Goal: Transaction & Acquisition: Purchase product/service

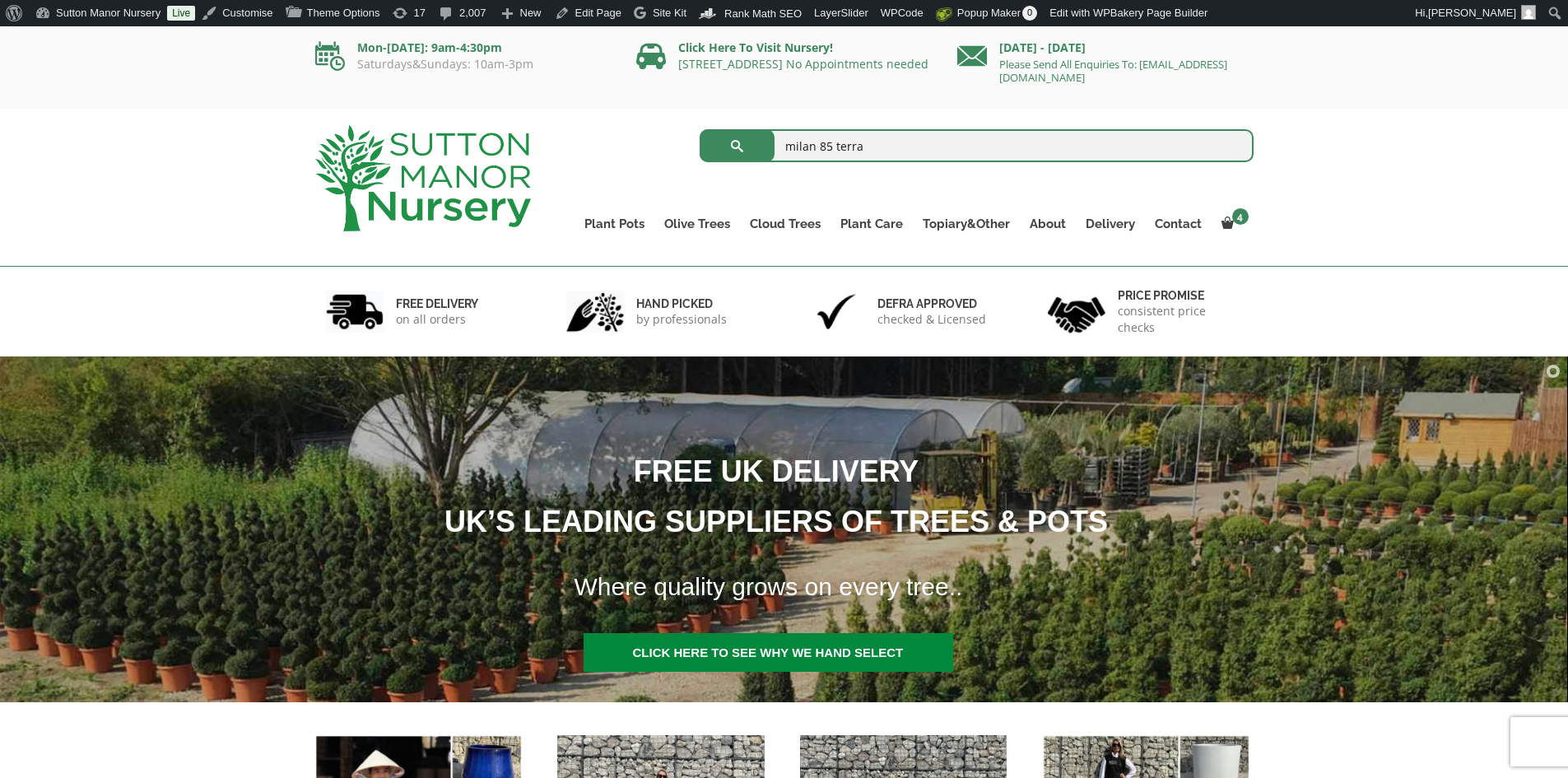
type input "milan 85 terra"
click at [699, 130] on button "submit" at bounding box center [736, 146] width 75 height 33
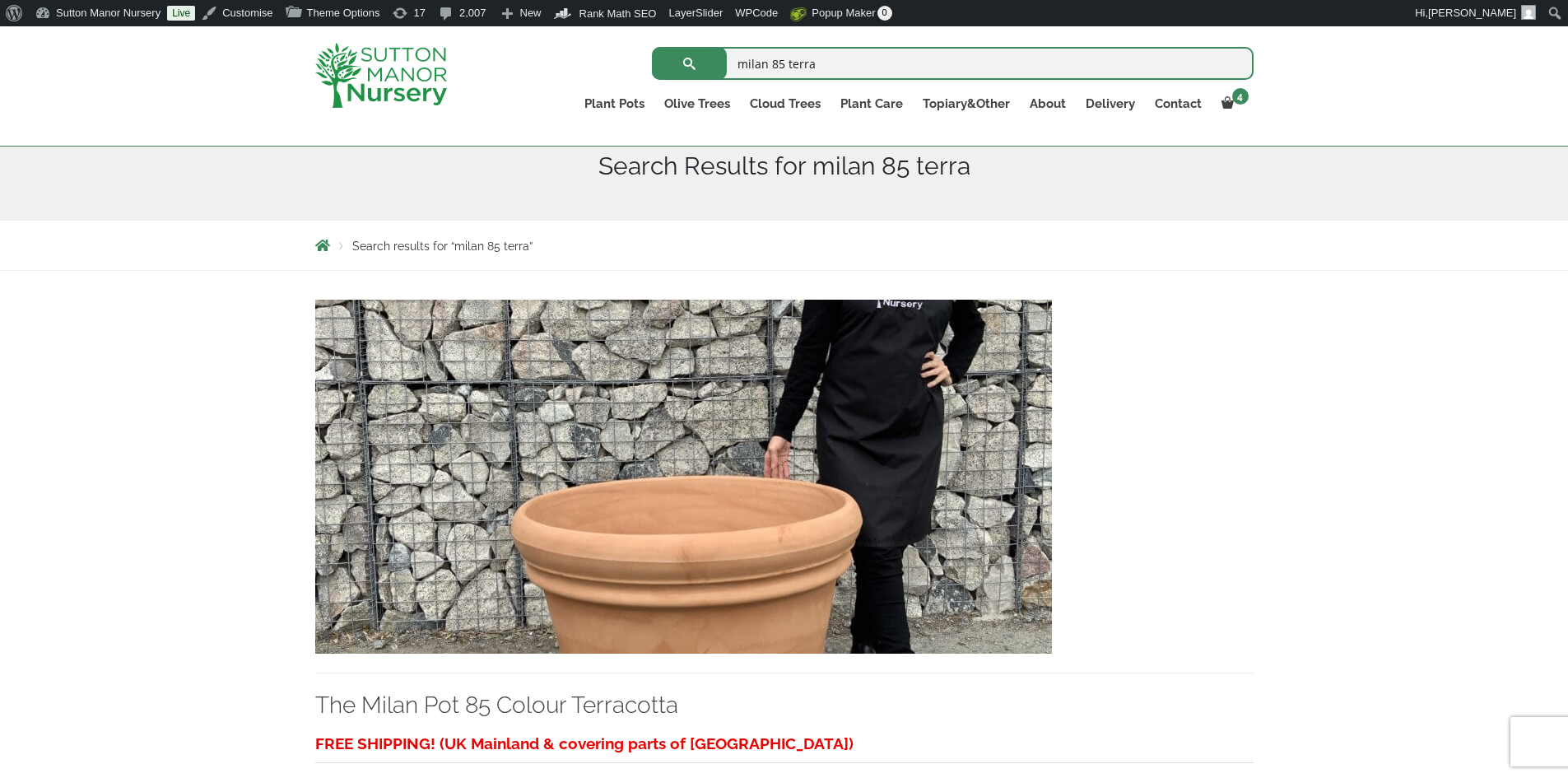
scroll to position [247, 0]
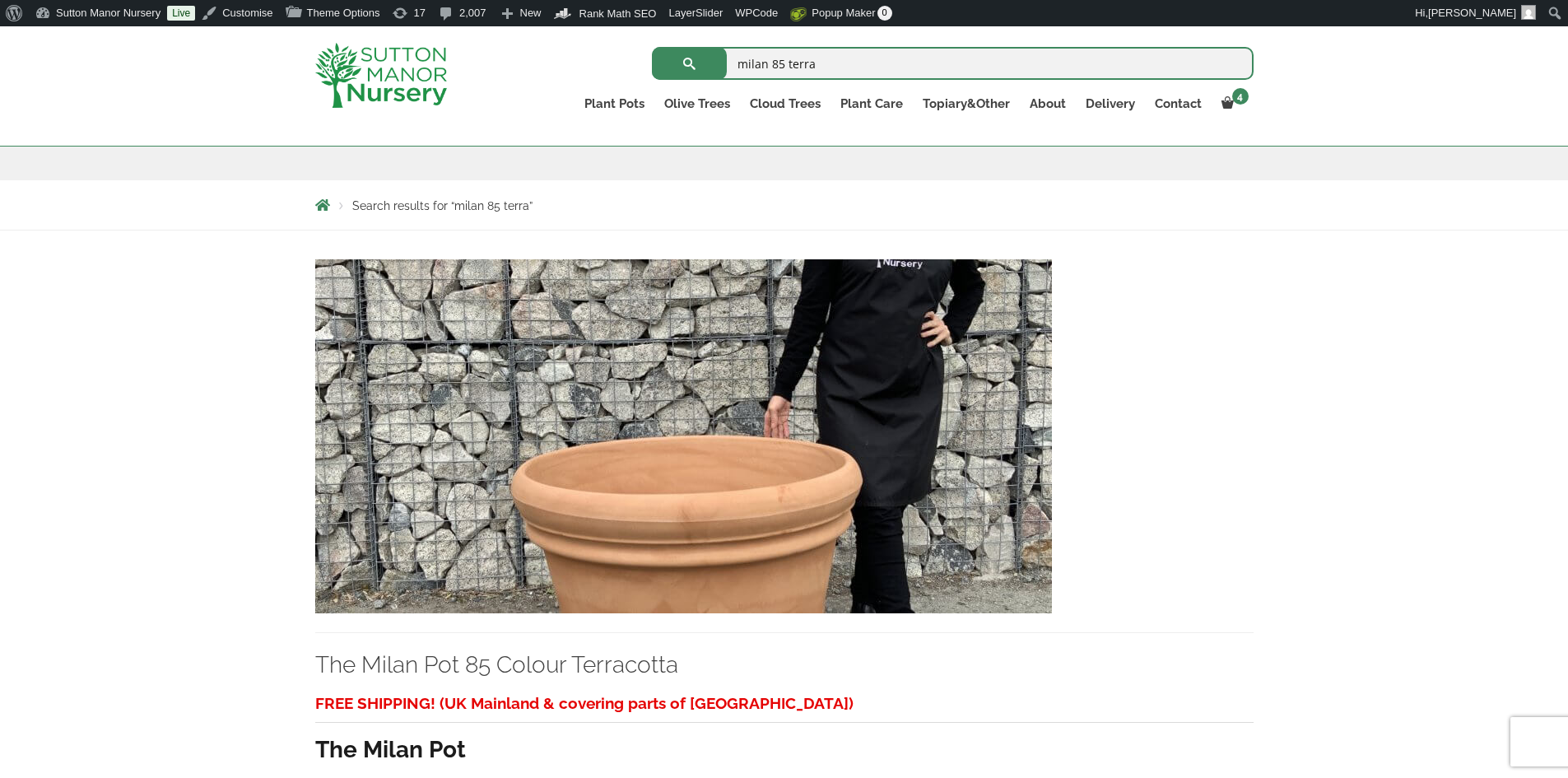
click at [710, 384] on img at bounding box center [683, 436] width 736 height 354
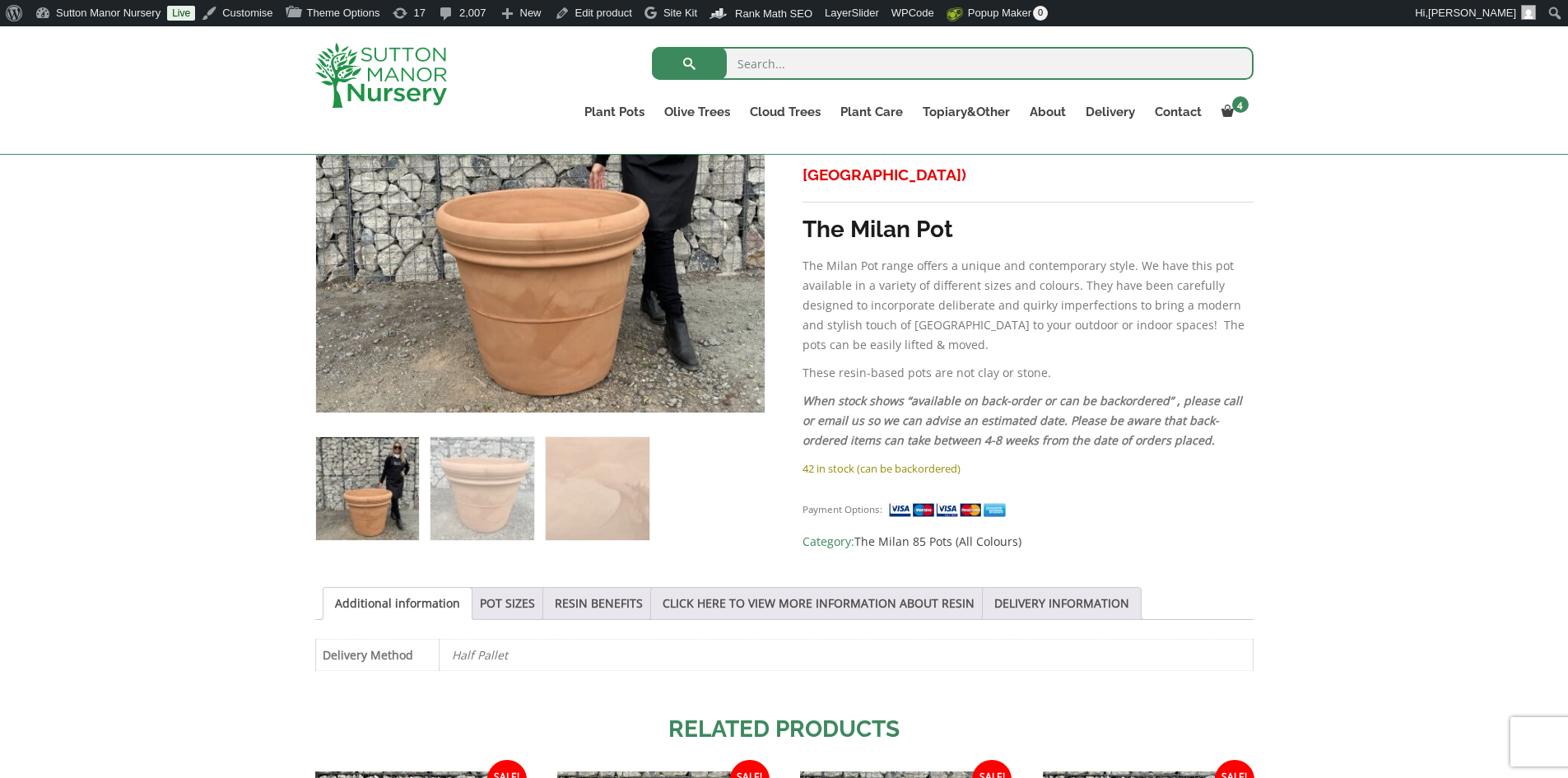
scroll to position [547, 0]
